Goal: Task Accomplishment & Management: Complete application form

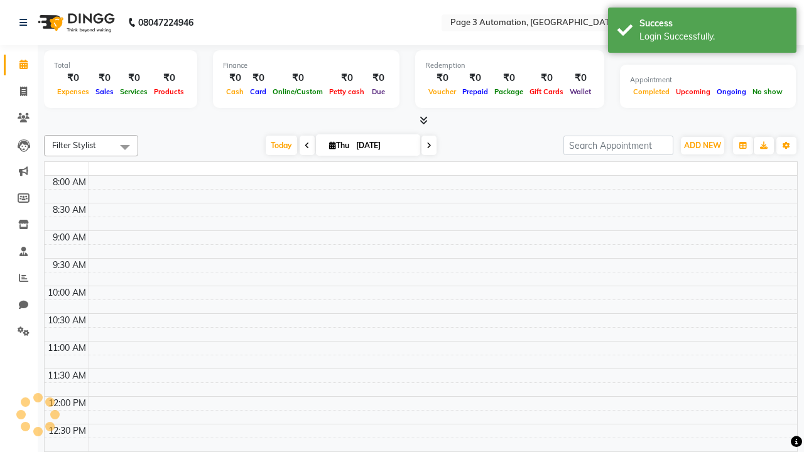
select select "en"
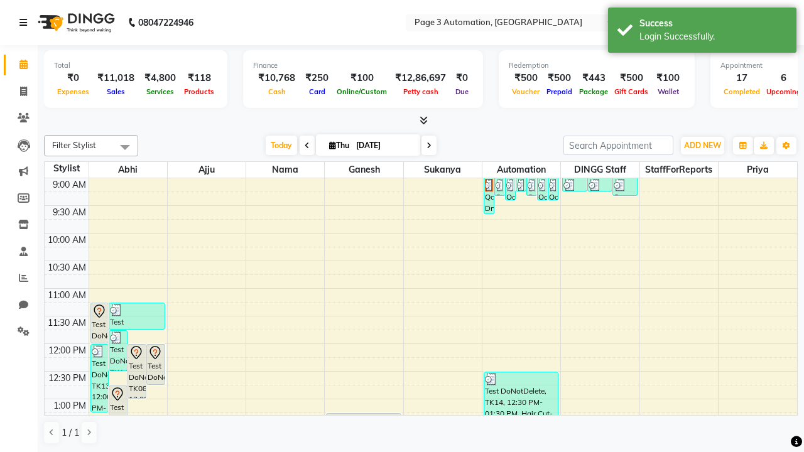
click at [26, 23] on icon at bounding box center [23, 22] width 8 height 9
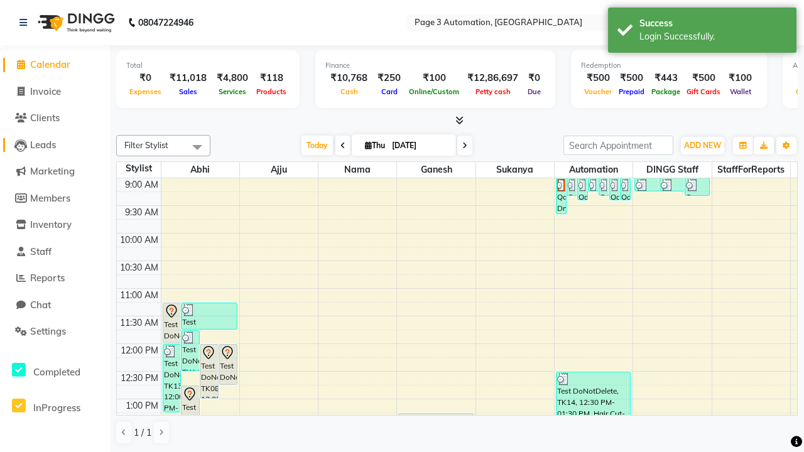
click at [55, 144] on span "Leads" at bounding box center [43, 145] width 26 height 12
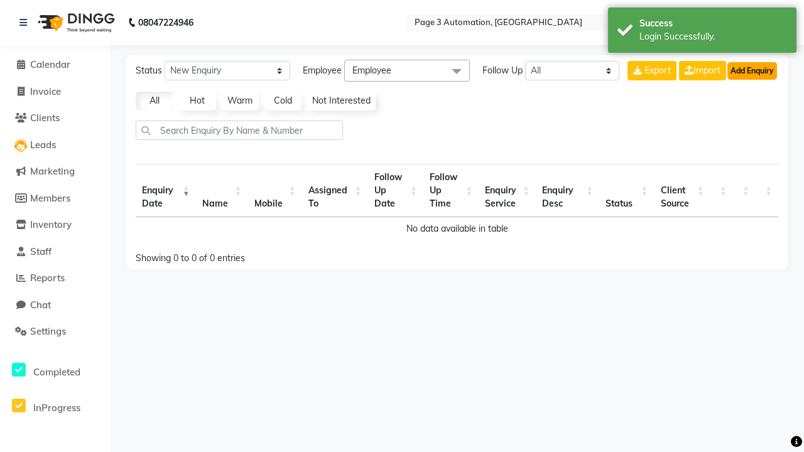
click at [752, 70] on button "Add Enquiry" at bounding box center [752, 71] width 50 height 18
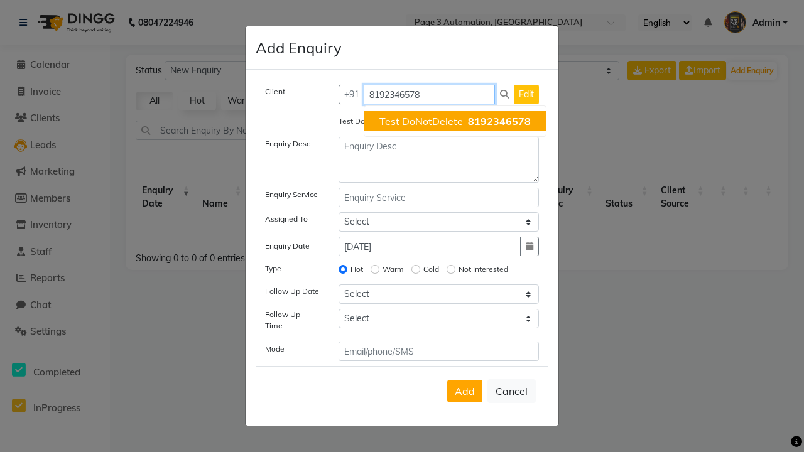
click at [455, 121] on span "Test DoNotDelete" at bounding box center [421, 121] width 84 height 13
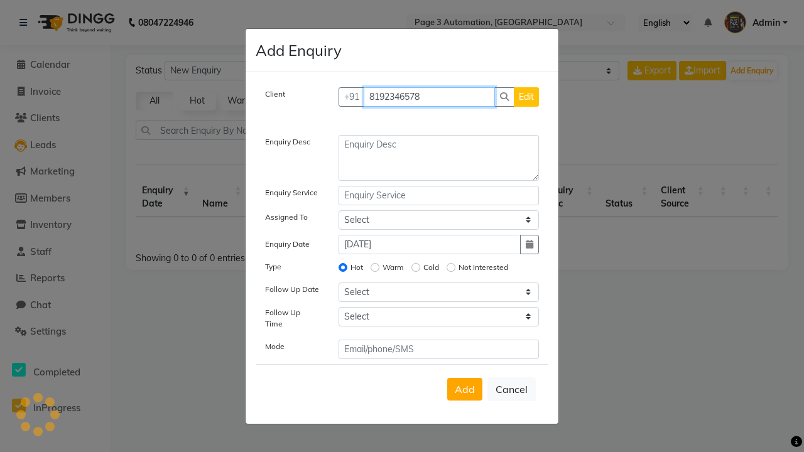
type input "8192346578"
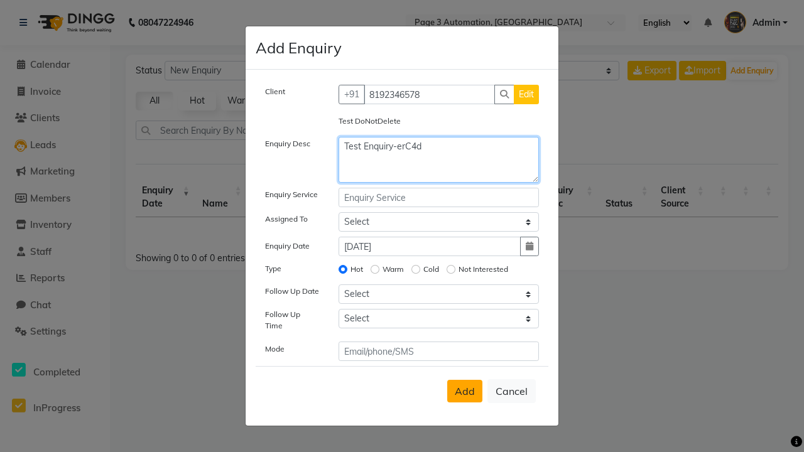
type textarea "Test Enquiry-erC4d"
click at [465, 391] on span "Add" at bounding box center [465, 391] width 20 height 13
select select
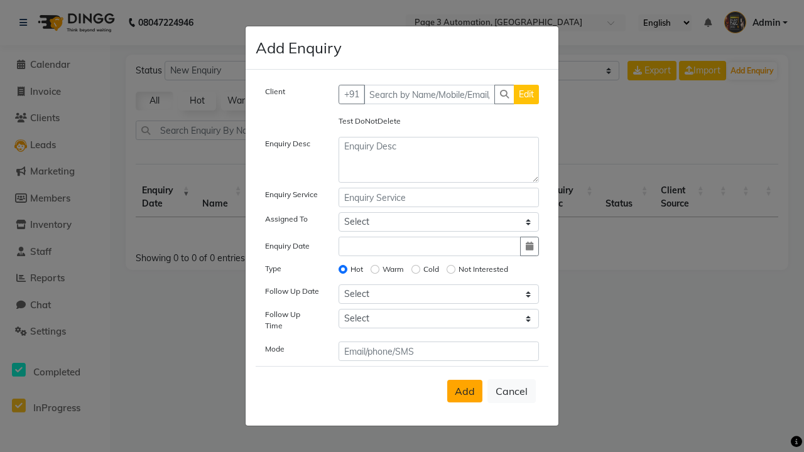
radio input "false"
select select
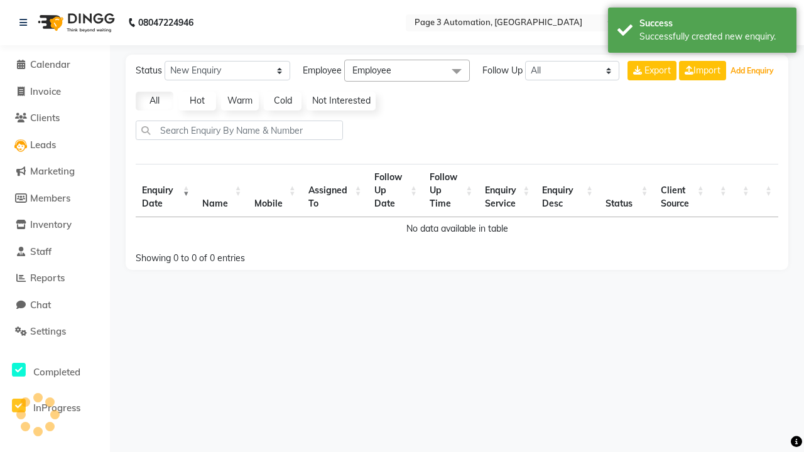
select select "10"
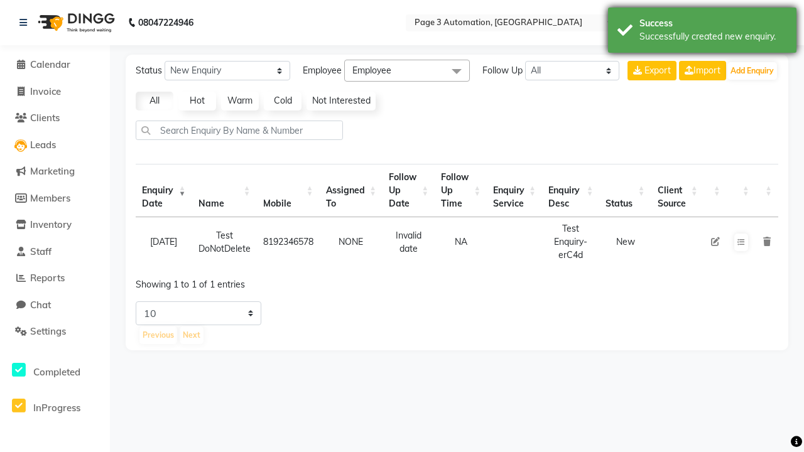
click at [702, 32] on div "Successfully created new enquiry." at bounding box center [713, 36] width 148 height 13
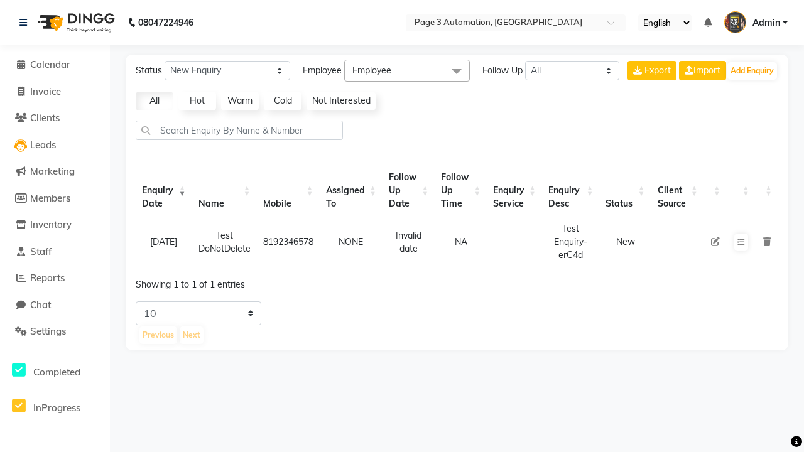
click at [766, 242] on icon at bounding box center [767, 241] width 8 height 9
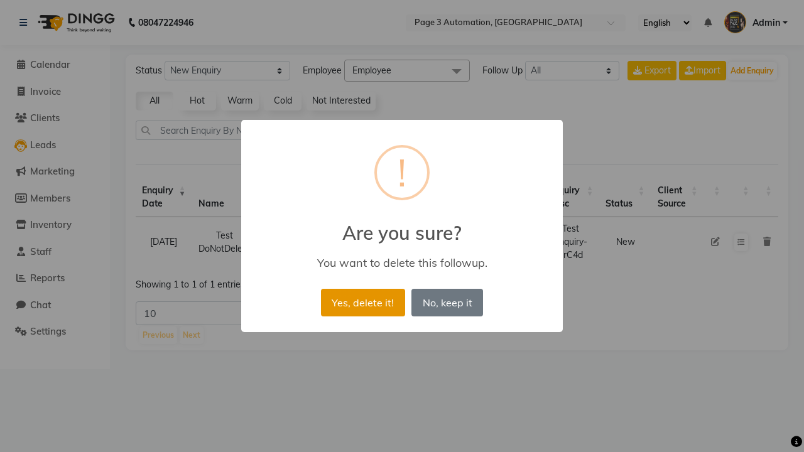
click at [362, 302] on button "Yes, delete it!" at bounding box center [363, 303] width 84 height 28
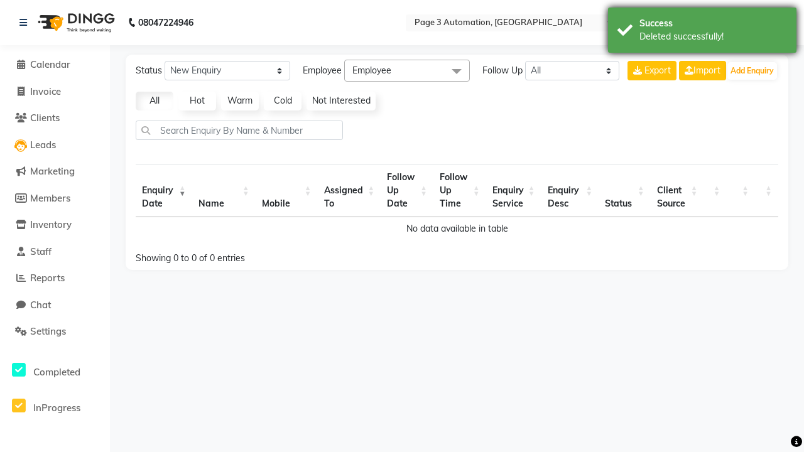
click at [702, 32] on div "Deleted successfully!" at bounding box center [713, 36] width 148 height 13
click at [755, 23] on span "Admin" at bounding box center [766, 22] width 28 height 13
click at [0, 0] on link "Sign out" at bounding box center [0, 0] width 0 height 0
